Goal: Answer question/provide support: Answer question/provide support

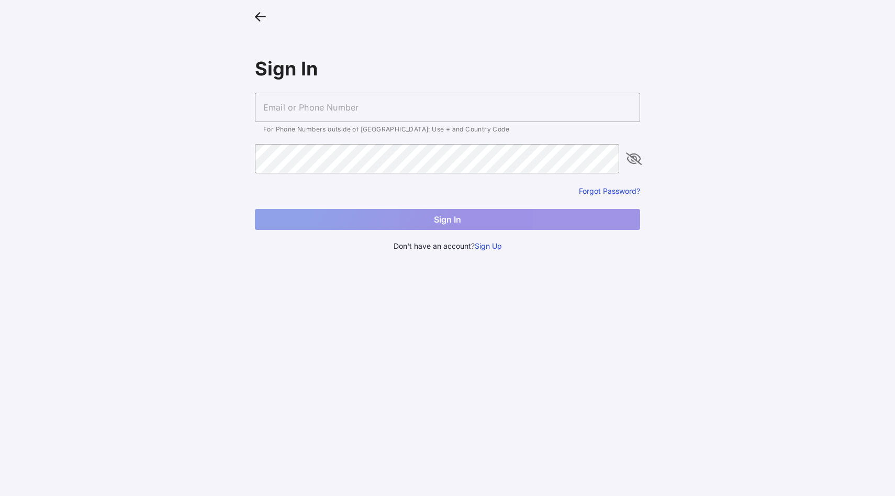
type input "[PERSON_NAME][EMAIL_ADDRESS][DOMAIN_NAME]"
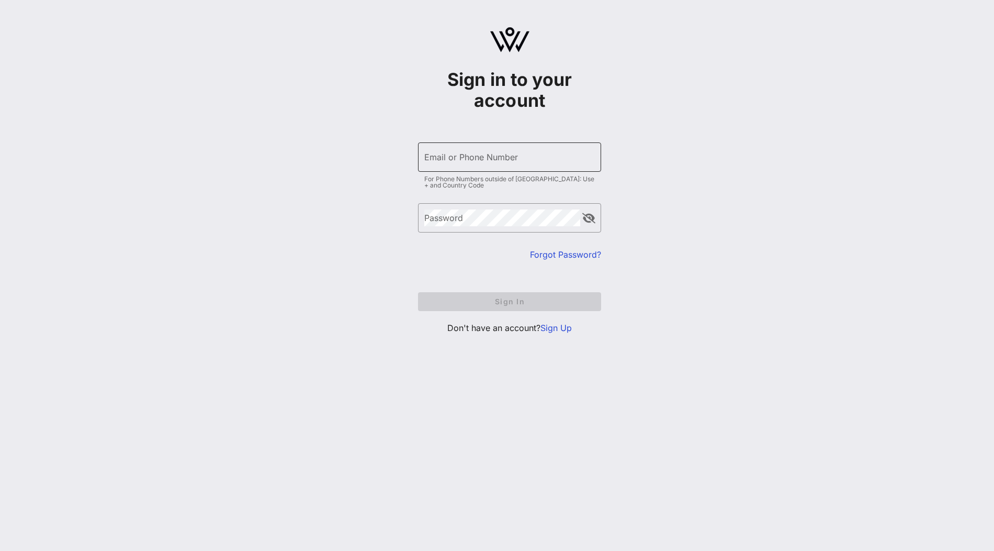
type input "[PERSON_NAME][EMAIL_ADDRESS][DOMAIN_NAME]"
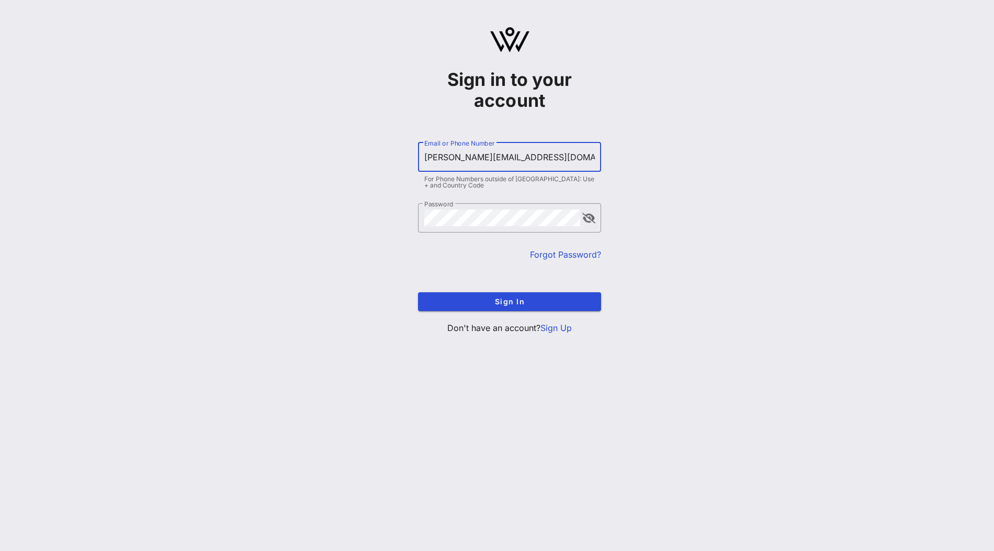
click at [491, 158] on input "[PERSON_NAME][EMAIL_ADDRESS][DOMAIN_NAME]" at bounding box center [509, 157] width 171 height 17
click at [557, 308] on button "Sign In" at bounding box center [509, 301] width 183 height 19
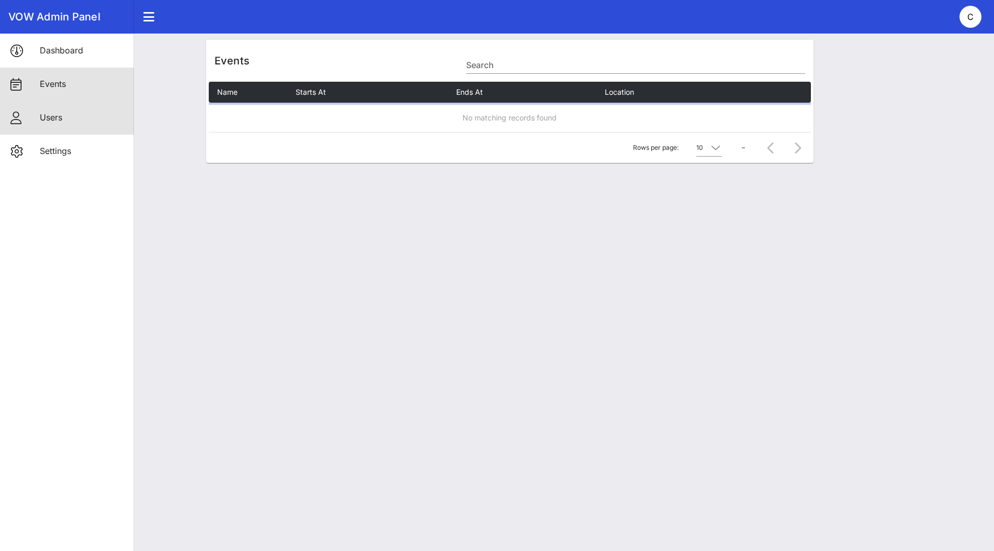
click at [80, 119] on div "Users" at bounding box center [83, 118] width 86 height 10
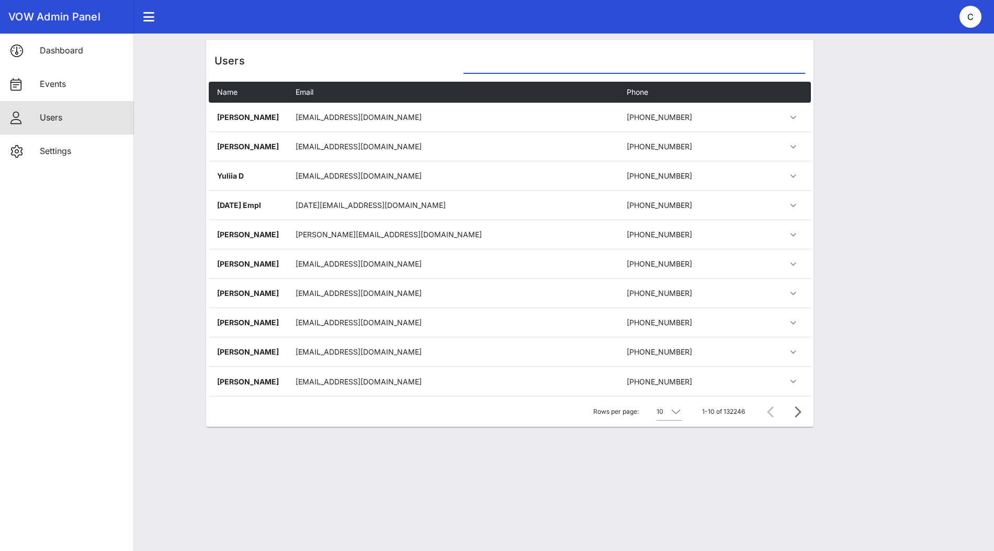
click at [542, 67] on input "text" at bounding box center [634, 65] width 341 height 17
paste input "tim.broderick@marshmma.com"
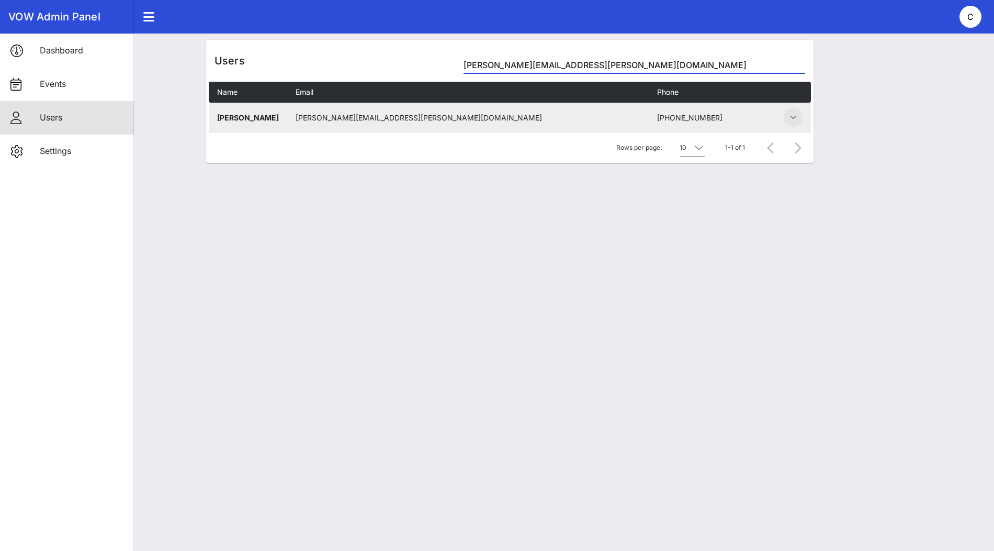
type input "tim.broderick@marshmma.com"
click at [799, 118] on icon "button" at bounding box center [793, 117] width 13 height 13
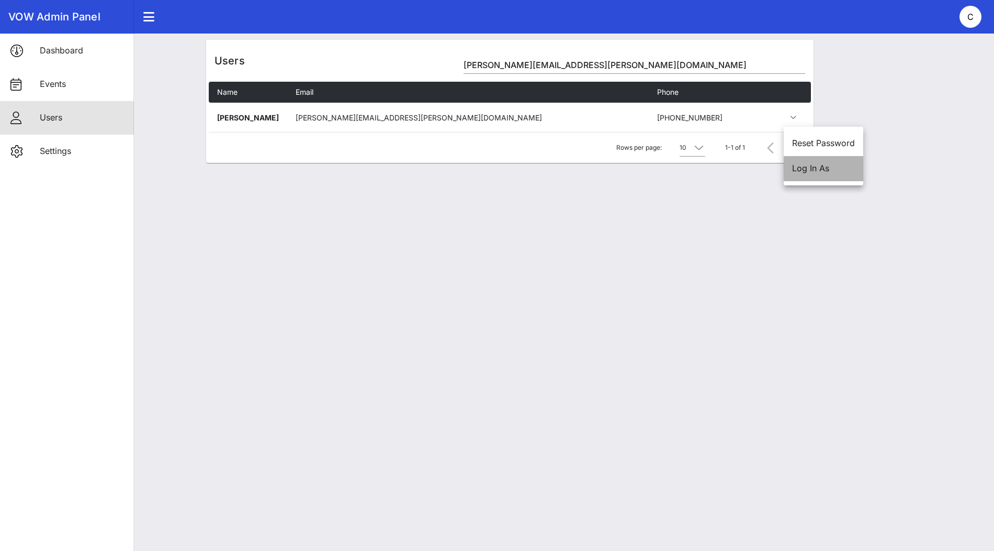
click at [811, 164] on div "Log In As" at bounding box center [823, 168] width 63 height 10
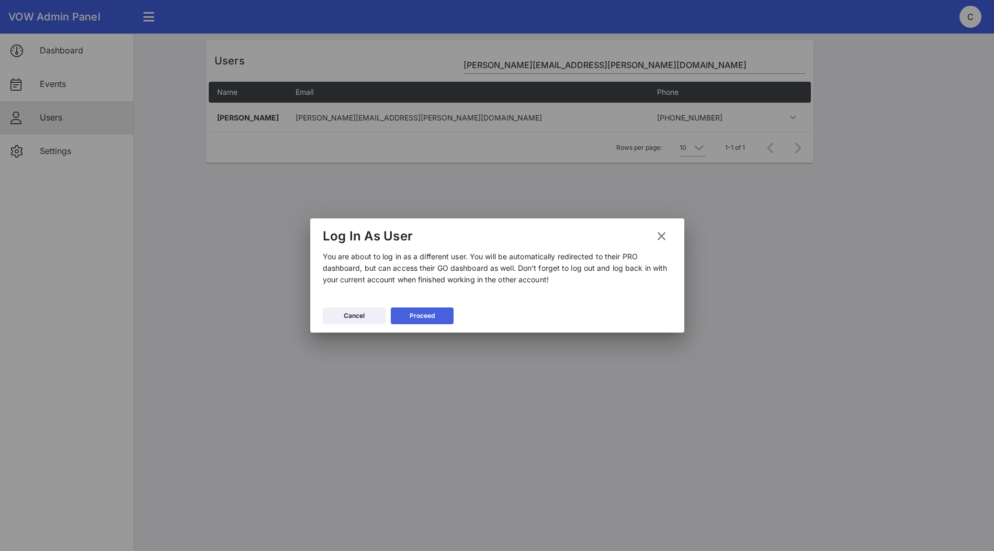
click at [436, 316] on button "Proceed" at bounding box center [422, 315] width 63 height 17
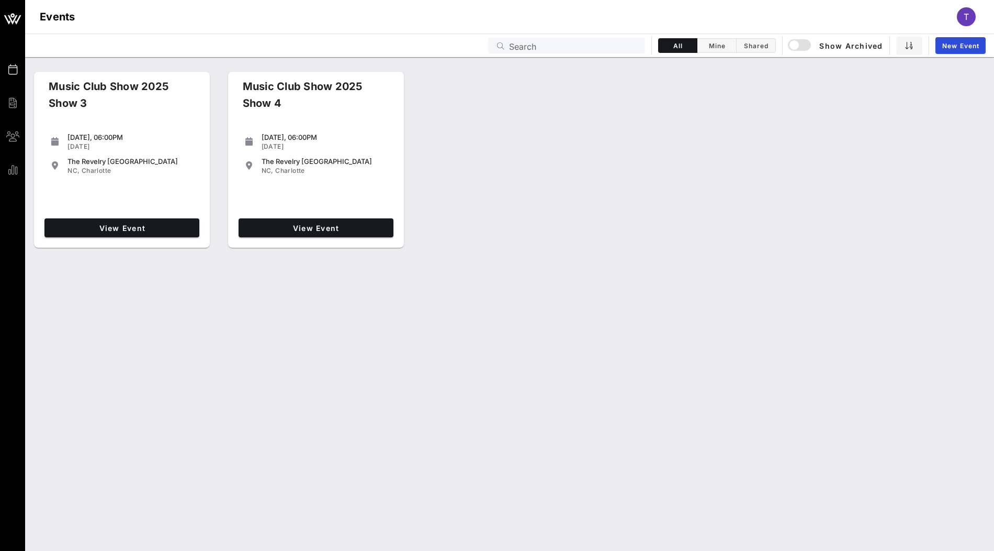
click at [538, 47] on input "Search" at bounding box center [574, 46] width 130 height 14
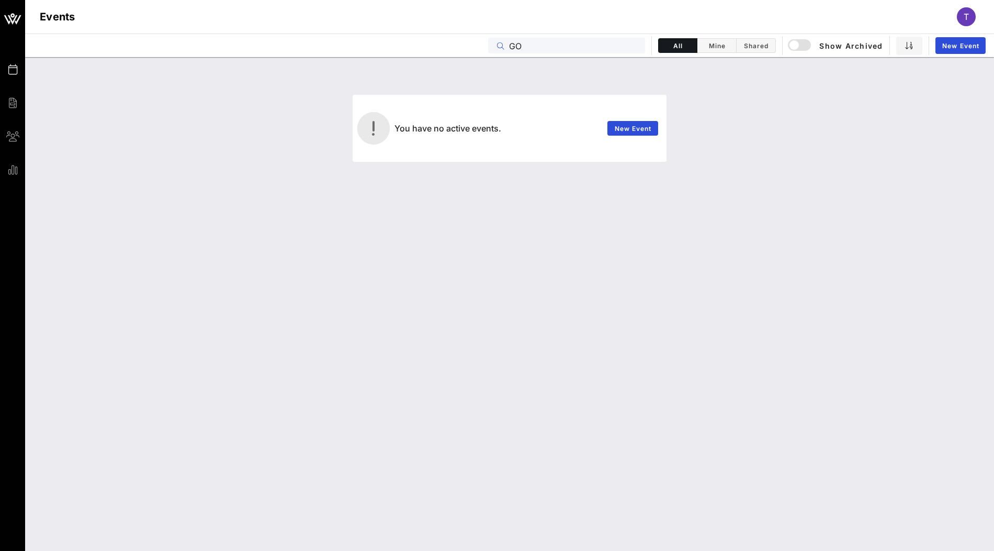
type input "GO"
